Goal: Obtain resource: Obtain resource

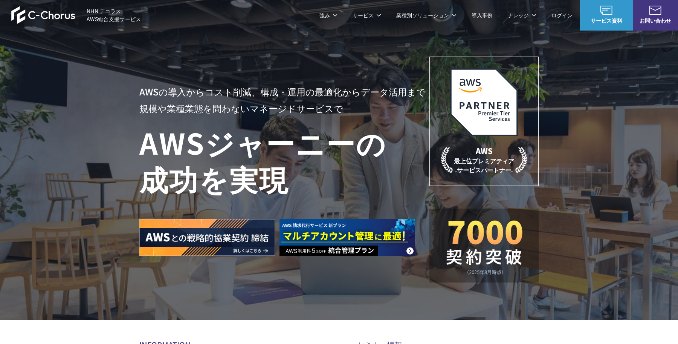
click at [592, 15] on link "サービス資料" at bounding box center [606, 15] width 53 height 31
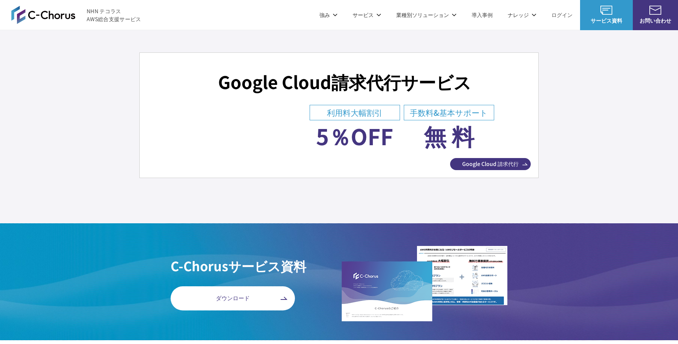
scroll to position [2732, 0]
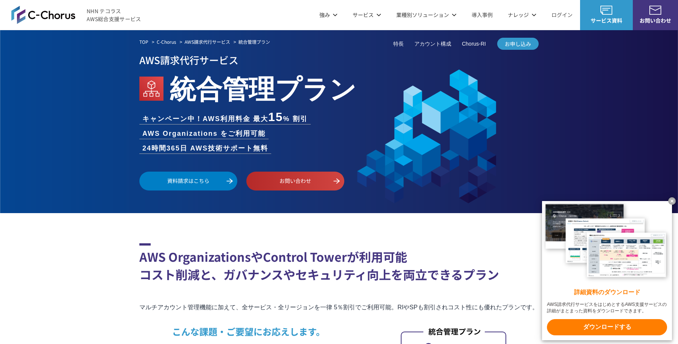
click at [208, 41] on link "AWS請求代行サービス" at bounding box center [208, 41] width 46 height 7
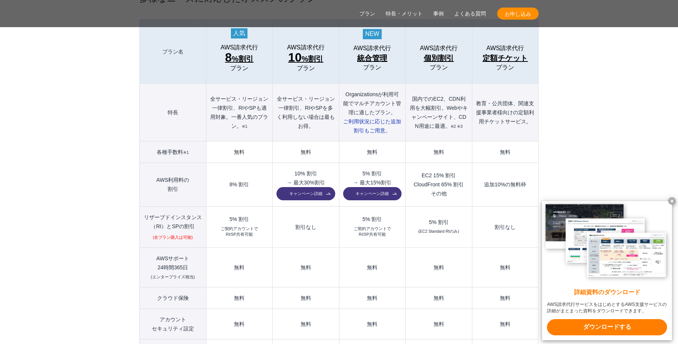
scroll to position [866, 0]
